Goal: Information Seeking & Learning: Learn about a topic

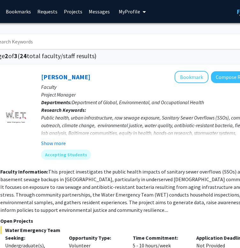
scroll to position [0, 81]
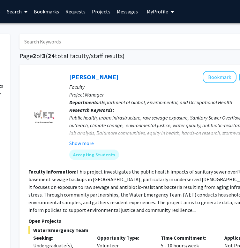
click at [37, 15] on link "Bookmarks" at bounding box center [47, 11] width 32 height 22
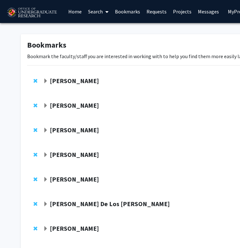
click at [65, 79] on strong "[PERSON_NAME]" at bounding box center [74, 81] width 49 height 8
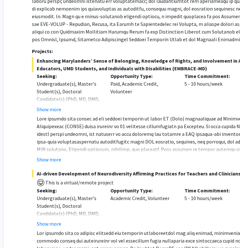
scroll to position [119, 15]
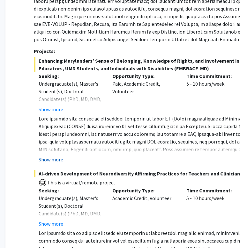
click at [54, 157] on button "Show more" at bounding box center [51, 159] width 25 height 8
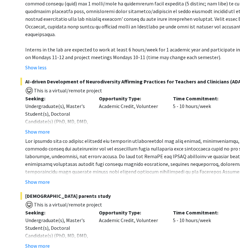
scroll to position [281, 29]
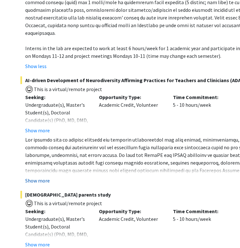
click at [41, 176] on button "Show more" at bounding box center [37, 180] width 25 height 8
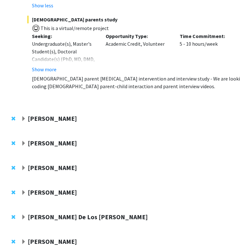
scroll to position [509, 22]
click at [59, 114] on strong "[PERSON_NAME]" at bounding box center [52, 118] width 49 height 8
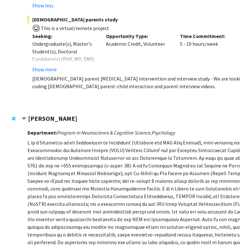
click at [59, 114] on strong "[PERSON_NAME]" at bounding box center [52, 118] width 49 height 8
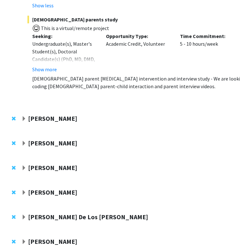
click at [59, 114] on strong "[PERSON_NAME]" at bounding box center [52, 118] width 49 height 8
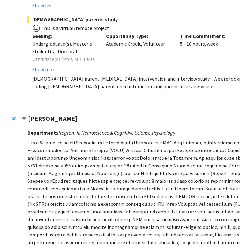
click at [59, 114] on strong "[PERSON_NAME]" at bounding box center [52, 118] width 49 height 8
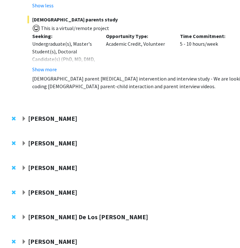
click at [40, 163] on strong "[PERSON_NAME]" at bounding box center [52, 167] width 49 height 8
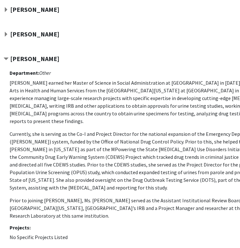
scroll to position [618, 40]
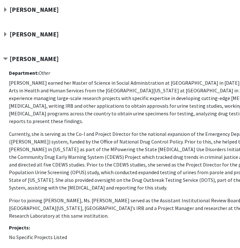
click at [20, 55] on strong "[PERSON_NAME]" at bounding box center [34, 59] width 49 height 8
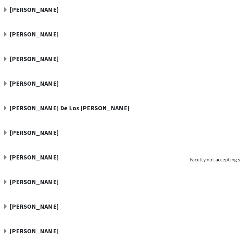
click at [38, 79] on strong "[PERSON_NAME]" at bounding box center [34, 83] width 49 height 8
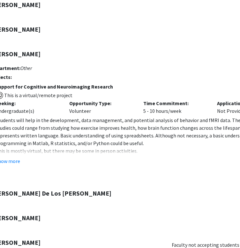
scroll to position [647, 56]
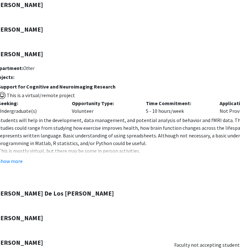
click at [23, 157] on div "Show more" at bounding box center [145, 161] width 295 height 8
click at [19, 157] on button "Show more" at bounding box center [10, 161] width 25 height 8
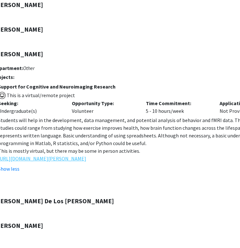
click at [36, 154] on link "[URL][DOMAIN_NAME][PERSON_NAME]" at bounding box center [42, 158] width 88 height 8
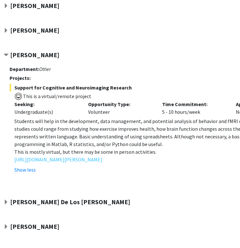
scroll to position [646, 38]
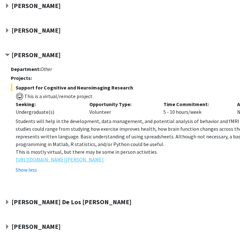
click at [70, 155] on link "[URL][DOMAIN_NAME][PERSON_NAME]" at bounding box center [60, 159] width 88 height 8
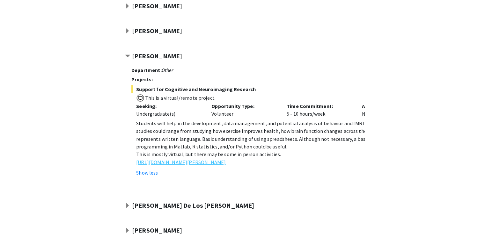
scroll to position [646, 0]
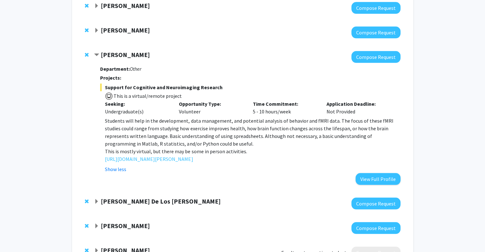
click at [106, 51] on strong "[PERSON_NAME]" at bounding box center [125, 55] width 49 height 8
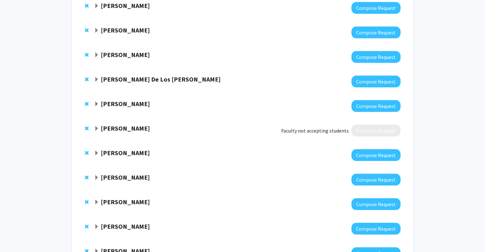
click at [106, 76] on div at bounding box center [247, 82] width 306 height 12
click at [113, 75] on strong "[PERSON_NAME] De Los [PERSON_NAME]" at bounding box center [161, 79] width 120 height 8
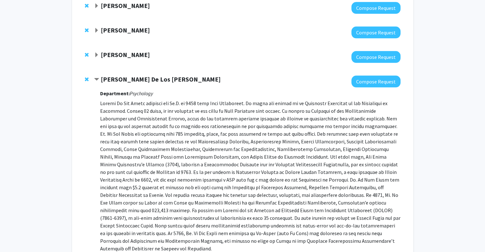
click at [113, 75] on strong "[PERSON_NAME] De Los [PERSON_NAME]" at bounding box center [161, 79] width 120 height 8
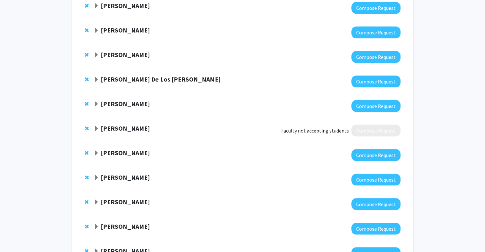
click at [113, 75] on strong "[PERSON_NAME] De Los [PERSON_NAME]" at bounding box center [161, 79] width 120 height 8
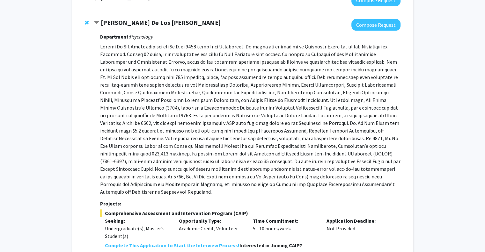
scroll to position [753, 0]
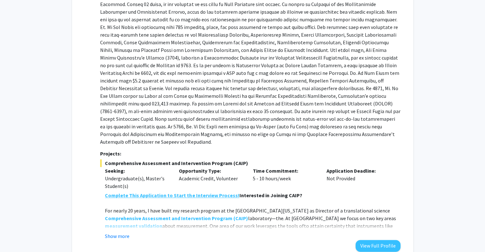
click at [149, 192] on strong "Complete This Application to Start the Interview Process!" at bounding box center [172, 195] width 134 height 6
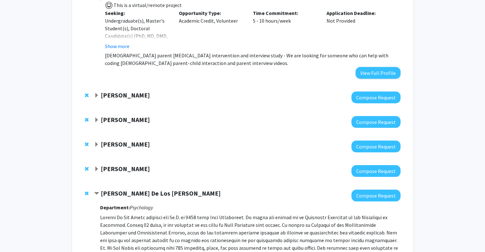
scroll to position [533, 0]
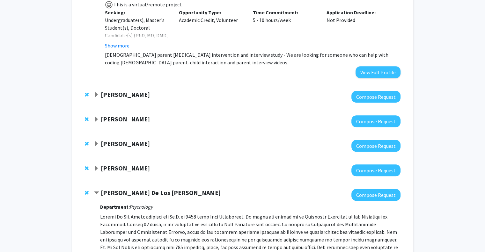
click at [85, 190] on span "Remove Andres De Los Reyes from bookmarks" at bounding box center [87, 192] width 4 height 5
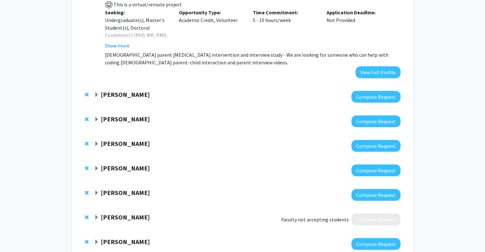
click at [121, 214] on div at bounding box center [247, 220] width 306 height 12
click at [123, 214] on div at bounding box center [247, 220] width 306 height 12
click at [132, 213] on strong "[PERSON_NAME]" at bounding box center [125, 217] width 49 height 8
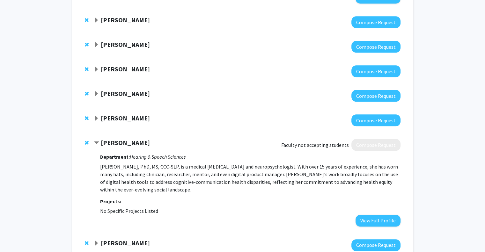
scroll to position [608, 0]
click at [86, 140] on span "Remove Jennifer Rae Myers from bookmarks" at bounding box center [87, 142] width 4 height 5
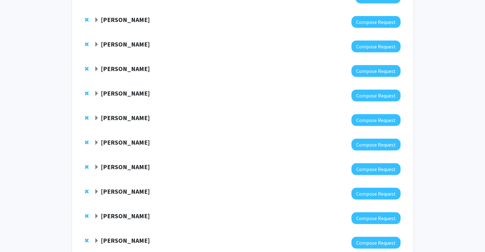
click at [101, 138] on strong "[PERSON_NAME]" at bounding box center [125, 142] width 49 height 8
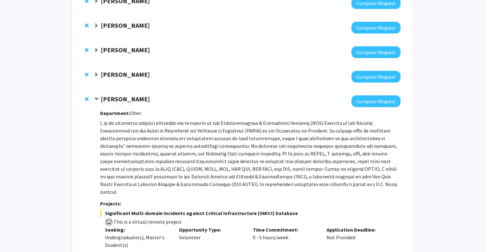
scroll to position [664, 0]
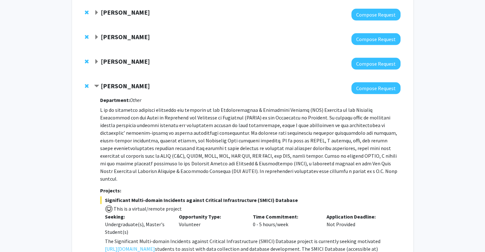
click at [85, 84] on span "Remove Steve Sin from bookmarks" at bounding box center [87, 86] width 4 height 5
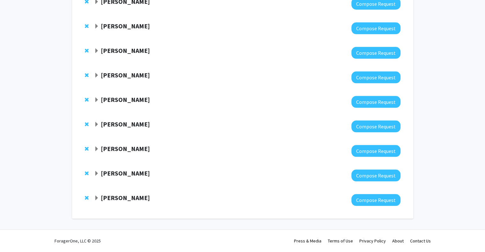
scroll to position [611, 0]
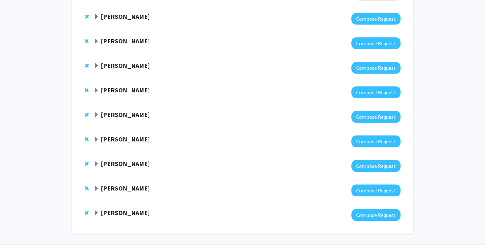
click at [106, 111] on strong "[PERSON_NAME]" at bounding box center [125, 115] width 49 height 8
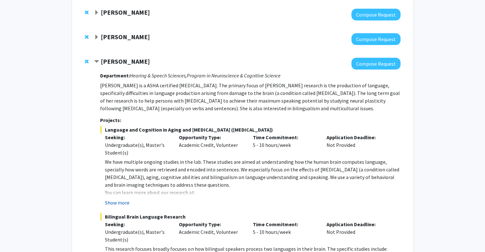
click at [126, 199] on button "Show more" at bounding box center [117, 203] width 25 height 8
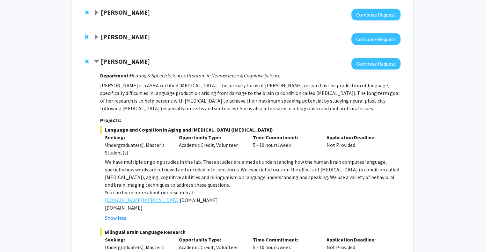
click at [126, 197] on link "[DOMAIN_NAME][MEDICAL_DATA]" at bounding box center [142, 201] width 75 height 8
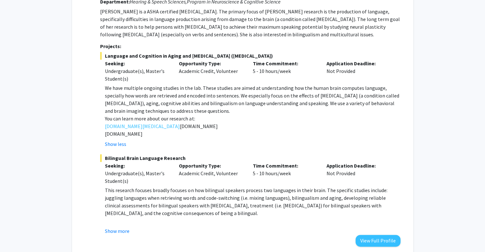
scroll to position [738, 0]
click at [123, 228] on button "Show more" at bounding box center [117, 232] width 25 height 8
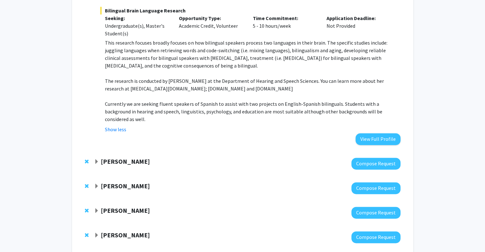
scroll to position [887, 0]
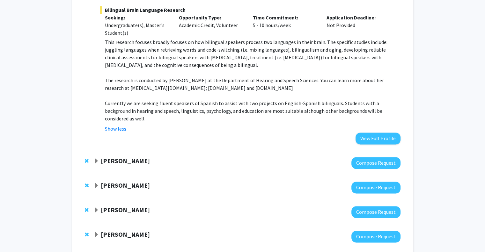
click at [114, 157] on strong "[PERSON_NAME]" at bounding box center [125, 161] width 49 height 8
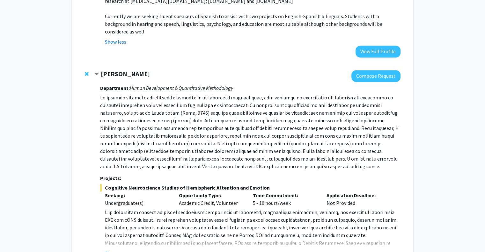
scroll to position [974, 0]
click at [119, 247] on button "Show more" at bounding box center [117, 253] width 25 height 8
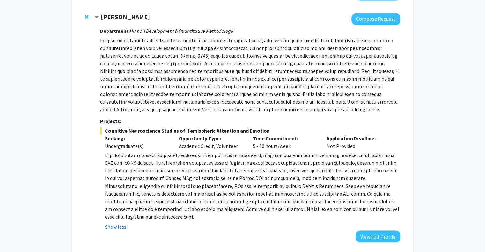
scroll to position [986, 0]
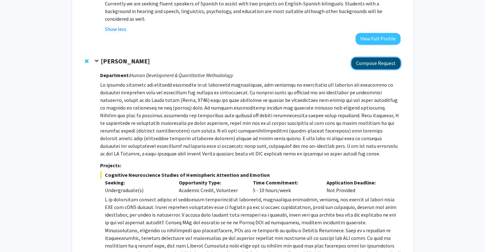
click at [244, 57] on button "Compose Request" at bounding box center [376, 63] width 49 height 12
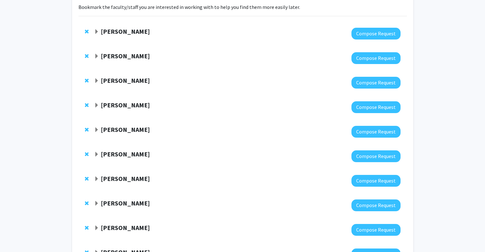
scroll to position [64, 0]
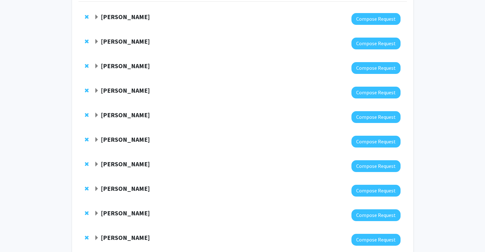
click at [85, 163] on span "Remove Joseph Dien from bookmarks" at bounding box center [87, 164] width 4 height 5
click at [115, 165] on strong "[PERSON_NAME]" at bounding box center [125, 164] width 49 height 8
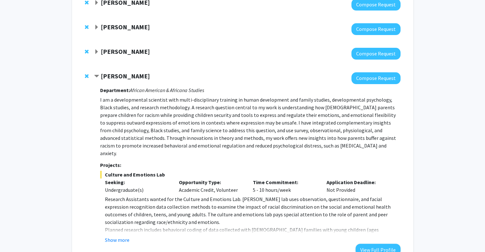
scroll to position [152, 0]
click at [115, 236] on button "Show more" at bounding box center [117, 240] width 25 height 8
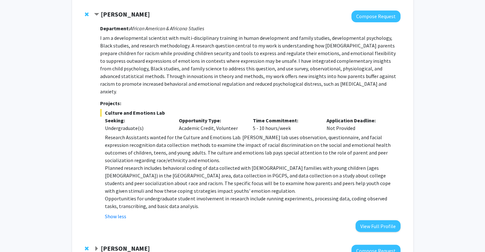
scroll to position [213, 0]
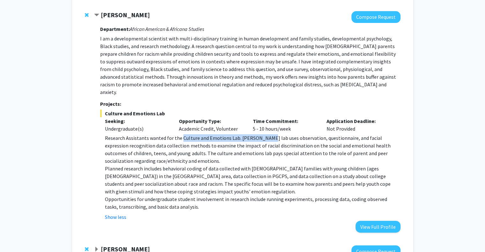
drag, startPoint x: 180, startPoint y: 130, endPoint x: 263, endPoint y: 130, distance: 83.3
click at [244, 134] on p "Research Assistants wanted for the Culture and Emotions Lab. [PERSON_NAME] lab …" at bounding box center [252, 149] width 295 height 31
copy p "Culture and Emotions Lab. [PERSON_NAME]"
click at [123, 151] on p "Research Assistants wanted for the Culture and Emotions Lab. [PERSON_NAME] lab …" at bounding box center [252, 149] width 295 height 31
click at [121, 181] on p "Planned research includes behavioral coding of data collected with [DEMOGRAPHIC…" at bounding box center [252, 180] width 295 height 31
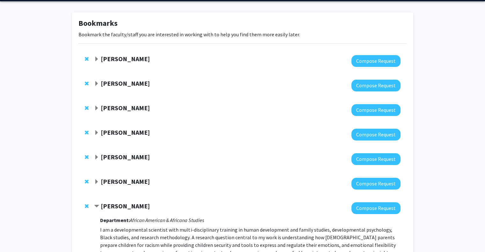
scroll to position [22, 0]
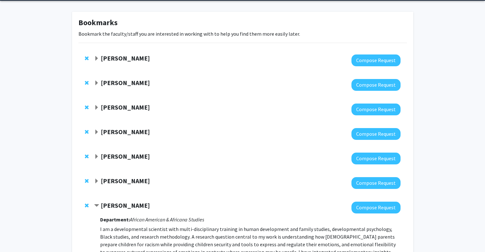
click at [102, 57] on strong "[PERSON_NAME]" at bounding box center [125, 58] width 49 height 8
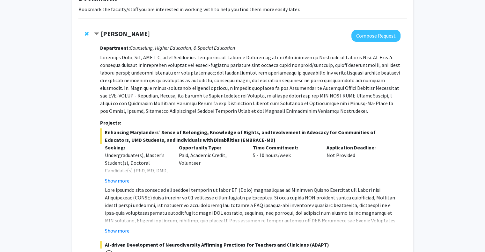
scroll to position [48, 0]
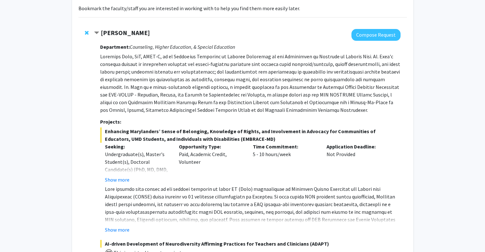
click at [114, 33] on strong "[PERSON_NAME]" at bounding box center [125, 33] width 49 height 8
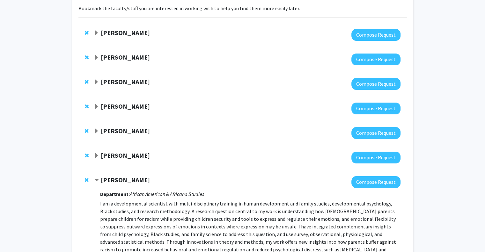
click at [110, 57] on strong "[PERSON_NAME]" at bounding box center [125, 57] width 49 height 8
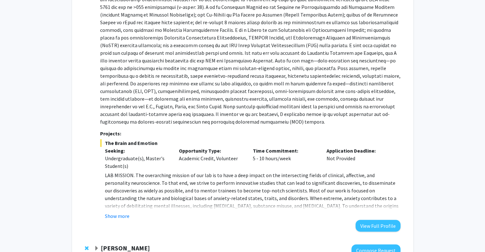
scroll to position [152, 0]
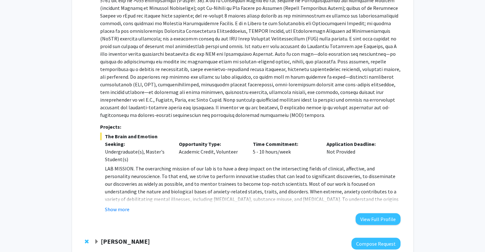
click at [129, 210] on div "Show more" at bounding box center [252, 210] width 295 height 8
click at [126, 209] on button "Show more" at bounding box center [117, 210] width 25 height 8
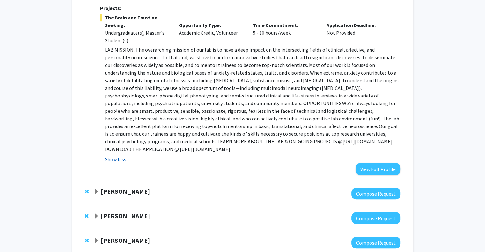
scroll to position [269, 0]
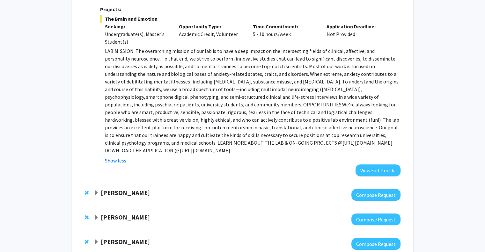
drag, startPoint x: 260, startPoint y: 144, endPoint x: 395, endPoint y: 144, distance: 135.3
click at [244, 144] on p "LAB MISSION. The overarching mission of our lab is to have a deep impact on the…" at bounding box center [252, 100] width 295 height 107
copy p "[URL][DOMAIN_NAME]"
click at [244, 57] on p "LAB MISSION. The overarching mission of our lab is to have a deep impact on the…" at bounding box center [252, 100] width 295 height 107
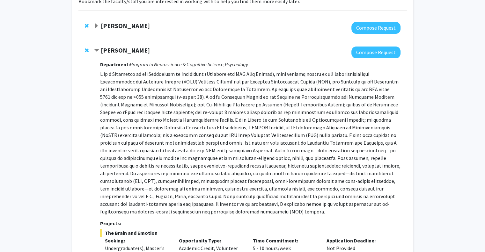
scroll to position [0, 0]
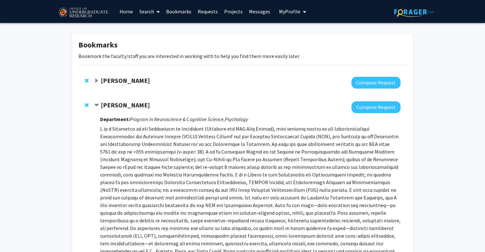
click at [88, 109] on div at bounding box center [88, 105] width 6 height 8
click at [85, 108] on span "Remove Alexander Shackman from bookmarks" at bounding box center [87, 105] width 4 height 5
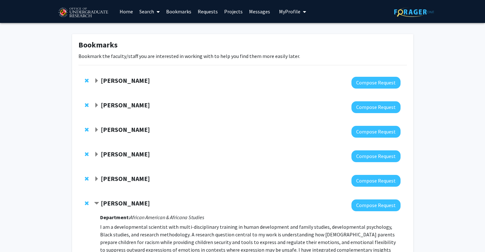
click at [111, 126] on strong "[PERSON_NAME]" at bounding box center [125, 130] width 49 height 8
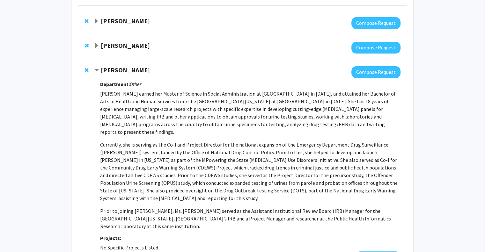
scroll to position [60, 0]
click at [86, 69] on span "Remove Amy Billing from bookmarks" at bounding box center [87, 69] width 4 height 5
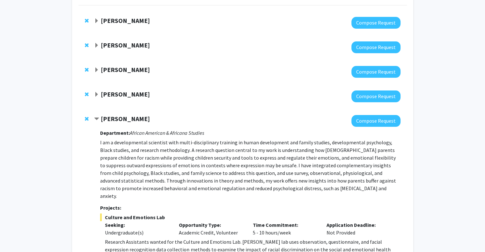
click at [86, 69] on span "Remove Jeremy Purcell from bookmarks" at bounding box center [87, 69] width 4 height 5
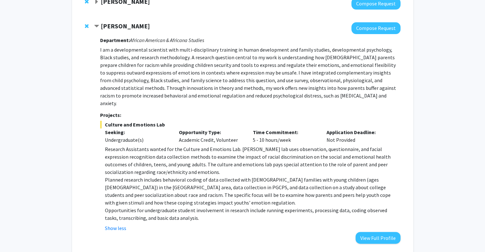
scroll to position [129, 0]
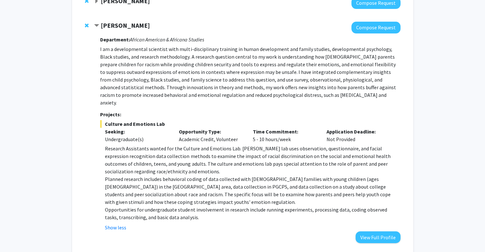
click at [96, 25] on span "Contract Angel Dunbar Bookmark" at bounding box center [96, 25] width 5 height 5
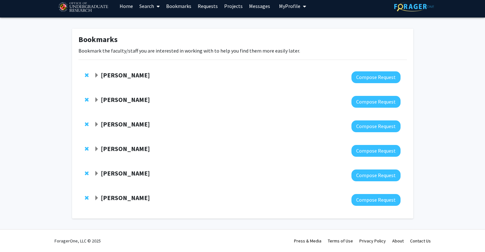
scroll to position [5, 0]
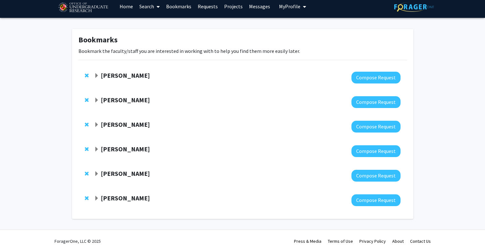
click at [109, 177] on strong "[PERSON_NAME]" at bounding box center [125, 174] width 49 height 8
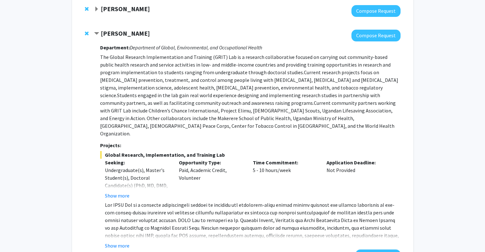
scroll to position [146, 0]
click at [114, 192] on button "Show more" at bounding box center [117, 196] width 25 height 8
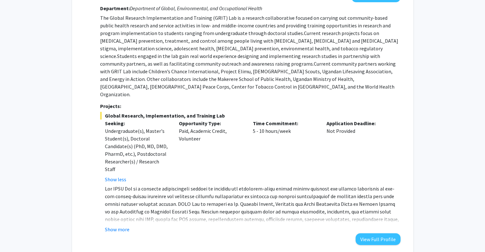
scroll to position [186, 0]
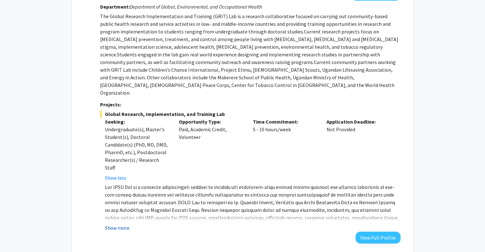
click at [120, 224] on button "Show more" at bounding box center [117, 228] width 25 height 8
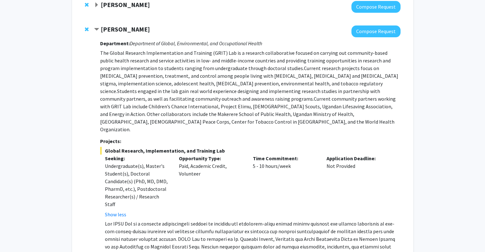
scroll to position [149, 0]
click at [88, 27] on div at bounding box center [88, 30] width 6 height 8
click at [88, 30] on span "Remove Heather Wipfli from bookmarks" at bounding box center [87, 29] width 4 height 5
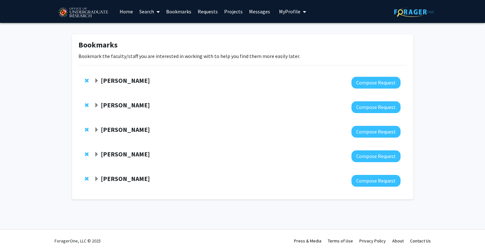
scroll to position [0, 0]
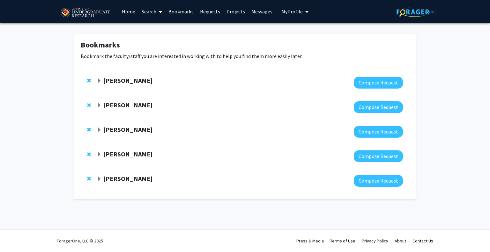
click at [108, 180] on strong "[PERSON_NAME]" at bounding box center [127, 179] width 49 height 8
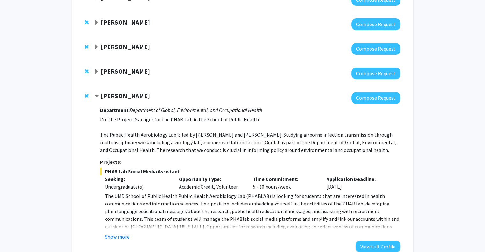
scroll to position [83, 0]
click at [123, 239] on button "Show more" at bounding box center [117, 237] width 25 height 8
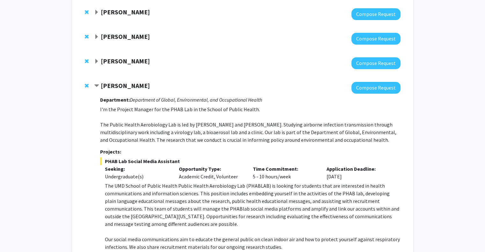
scroll to position [92, 0]
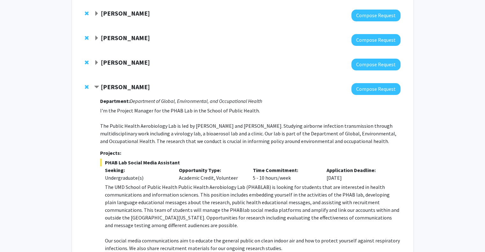
click at [111, 90] on strong "[PERSON_NAME]" at bounding box center [125, 87] width 49 height 8
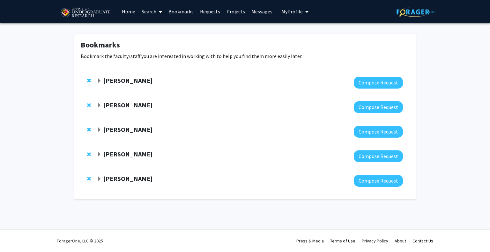
click at [101, 157] on span "Expand Angel Dunbar Bookmark" at bounding box center [99, 154] width 5 height 5
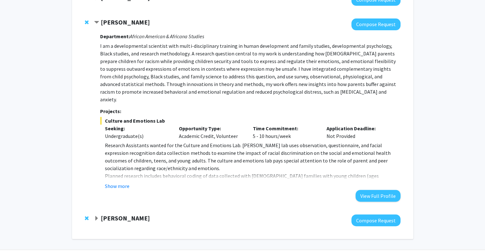
scroll to position [140, 0]
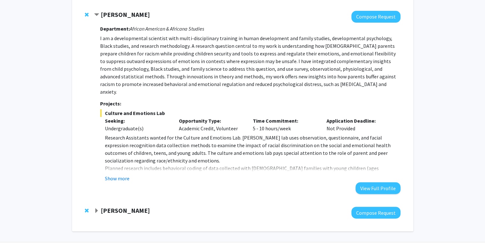
click at [119, 207] on strong "[PERSON_NAME]" at bounding box center [125, 211] width 49 height 8
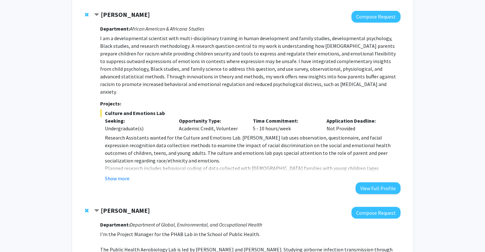
click at [119, 207] on strong "[PERSON_NAME]" at bounding box center [125, 211] width 49 height 8
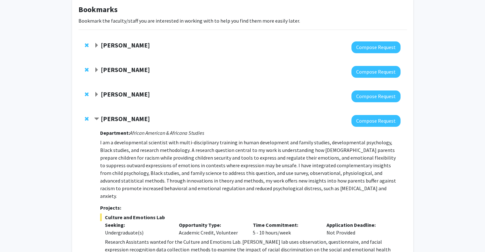
scroll to position [34, 0]
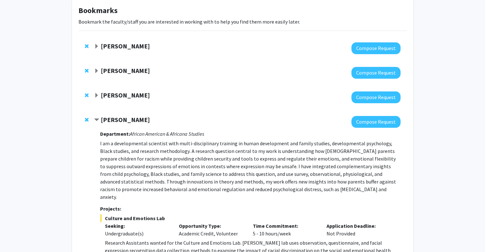
click at [121, 73] on strong "[PERSON_NAME]" at bounding box center [125, 71] width 49 height 8
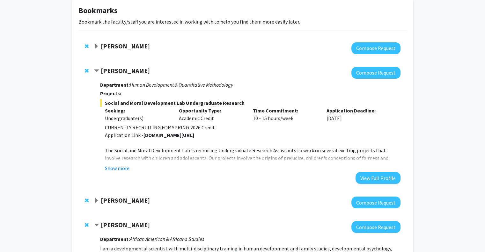
click at [158, 136] on strong "[DOMAIN_NAME][URL]" at bounding box center [169, 135] width 50 height 6
drag, startPoint x: 144, startPoint y: 136, endPoint x: 191, endPoint y: 137, distance: 47.9
click at [191, 137] on strong "[DOMAIN_NAME][URL]" at bounding box center [169, 135] width 50 height 6
copy strong "[DOMAIN_NAME][URL]"
click at [131, 149] on p "The Social and Moral Development Lab is recruiting Undergraduate Research Assis…" at bounding box center [252, 166] width 295 height 38
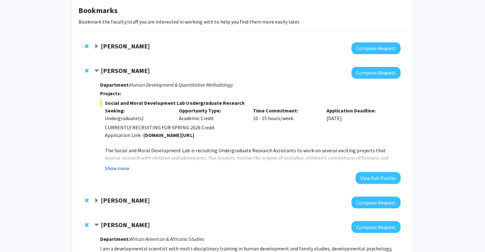
click at [125, 167] on button "Show more" at bounding box center [117, 169] width 25 height 8
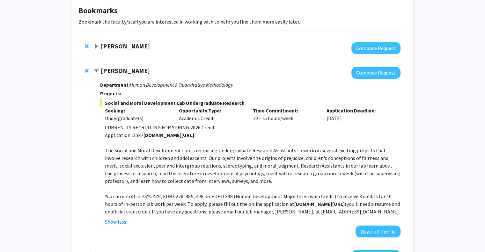
click at [98, 73] on span "Contract Nathaniel Pearl Bookmark" at bounding box center [96, 71] width 5 height 5
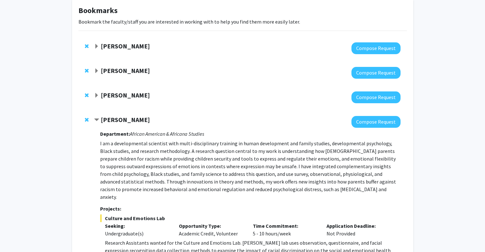
click at [98, 98] on span "Expand Yasmeen Faroqi-Shah Bookmark" at bounding box center [96, 95] width 5 height 5
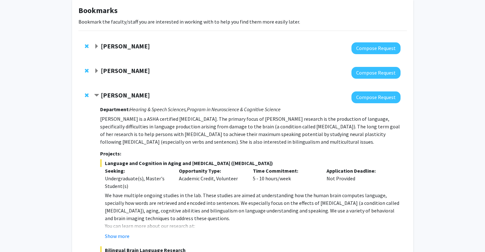
click at [98, 98] on span "Contract Yasmeen Faroqi-Shah Bookmark" at bounding box center [96, 95] width 5 height 5
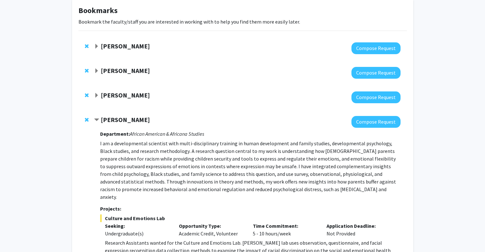
click at [119, 70] on strong "[PERSON_NAME]" at bounding box center [125, 71] width 49 height 8
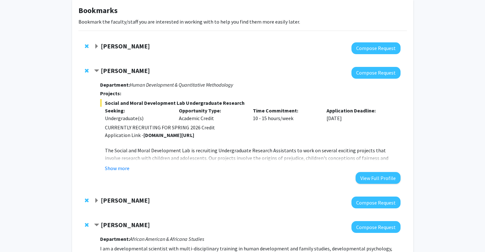
click at [119, 70] on strong "[PERSON_NAME]" at bounding box center [125, 71] width 49 height 8
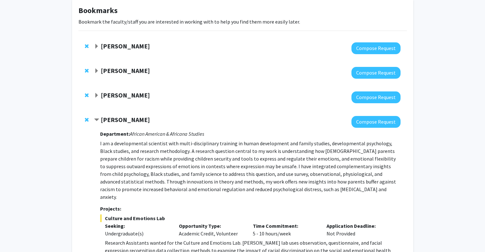
click at [106, 97] on strong "[PERSON_NAME]" at bounding box center [125, 95] width 49 height 8
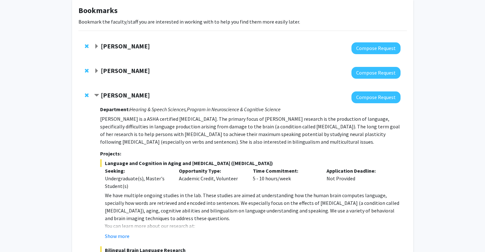
click at [106, 97] on strong "[PERSON_NAME]" at bounding box center [125, 95] width 49 height 8
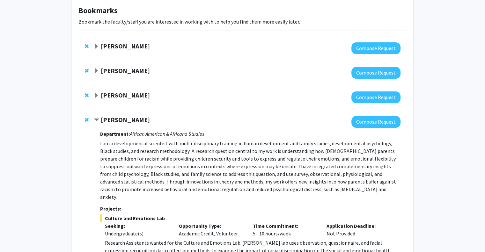
click at [102, 120] on strong "[PERSON_NAME]" at bounding box center [125, 120] width 49 height 8
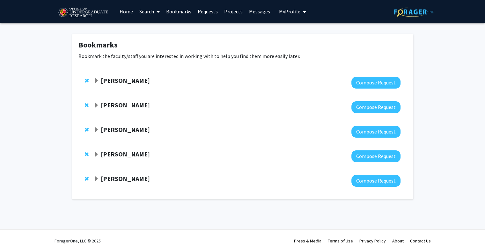
scroll to position [0, 0]
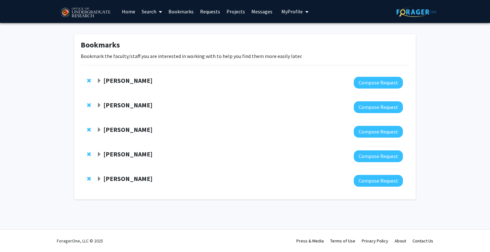
click at [106, 157] on strong "[PERSON_NAME]" at bounding box center [127, 154] width 49 height 8
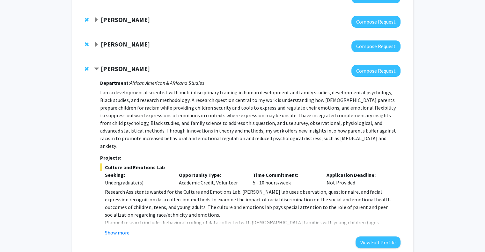
scroll to position [91, 0]
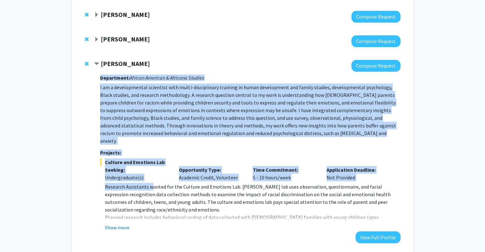
drag, startPoint x: 100, startPoint y: 78, endPoint x: 152, endPoint y: 178, distance: 113.3
click at [152, 178] on div "Department: African American & Africana Studies I am a developmental scientist …" at bounding box center [250, 158] width 300 height 172
click at [117, 224] on button "Show more" at bounding box center [117, 228] width 25 height 8
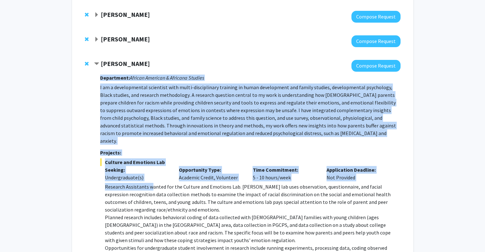
click at [104, 72] on div "Department: African American & Africana Studies I am a developmental scientist …" at bounding box center [250, 177] width 300 height 210
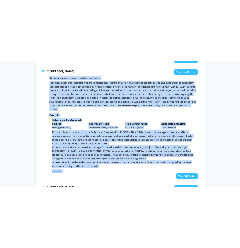
scroll to position [160, 0]
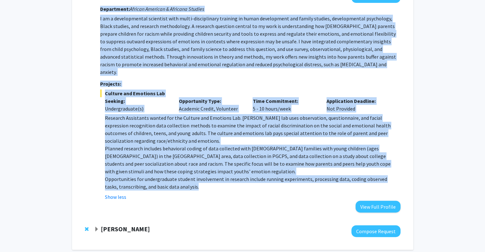
drag, startPoint x: 100, startPoint y: 78, endPoint x: 185, endPoint y: 179, distance: 132.9
click at [185, 179] on div "Department: African American & Africana Studies I am a developmental scientist …" at bounding box center [250, 108] width 300 height 210
copy div "Loremipsum: Dolorsi Ametcons & Adipisci Elitsed D ei t incididuntutl etdolorem …"
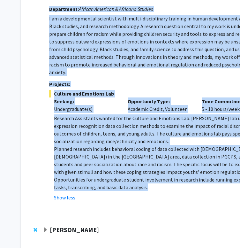
click at [176, 149] on p "Planned research includes behavioral coding of data collected with [DEMOGRAPHIC…" at bounding box center [201, 160] width 295 height 31
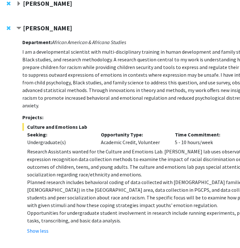
scroll to position [126, 27]
click at [136, 148] on p "Research Assistants wanted for the Culture and Emotions Lab. [PERSON_NAME] lab …" at bounding box center [174, 162] width 295 height 31
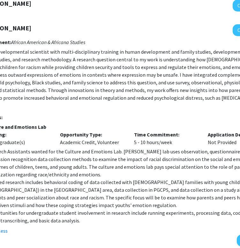
scroll to position [126, 0]
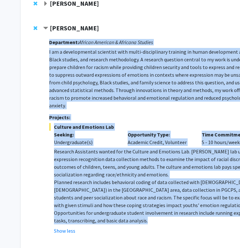
drag, startPoint x: 50, startPoint y: 42, endPoint x: 136, endPoint y: 212, distance: 190.7
click at [136, 212] on div "Department: African American & Africana Studies I am a developmental scientist …" at bounding box center [199, 141] width 300 height 210
copy div "Loremipsum: Dolorsi Ametcons & Adipisci Elitsed D ei t incididuntutl etdolorem …"
click at [171, 147] on p "Research Assistants wanted for the Culture and Emotions Lab. [PERSON_NAME] lab …" at bounding box center [201, 162] width 295 height 31
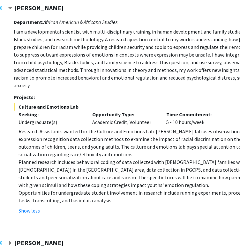
scroll to position [147, 35]
